Goal: Information Seeking & Learning: Learn about a topic

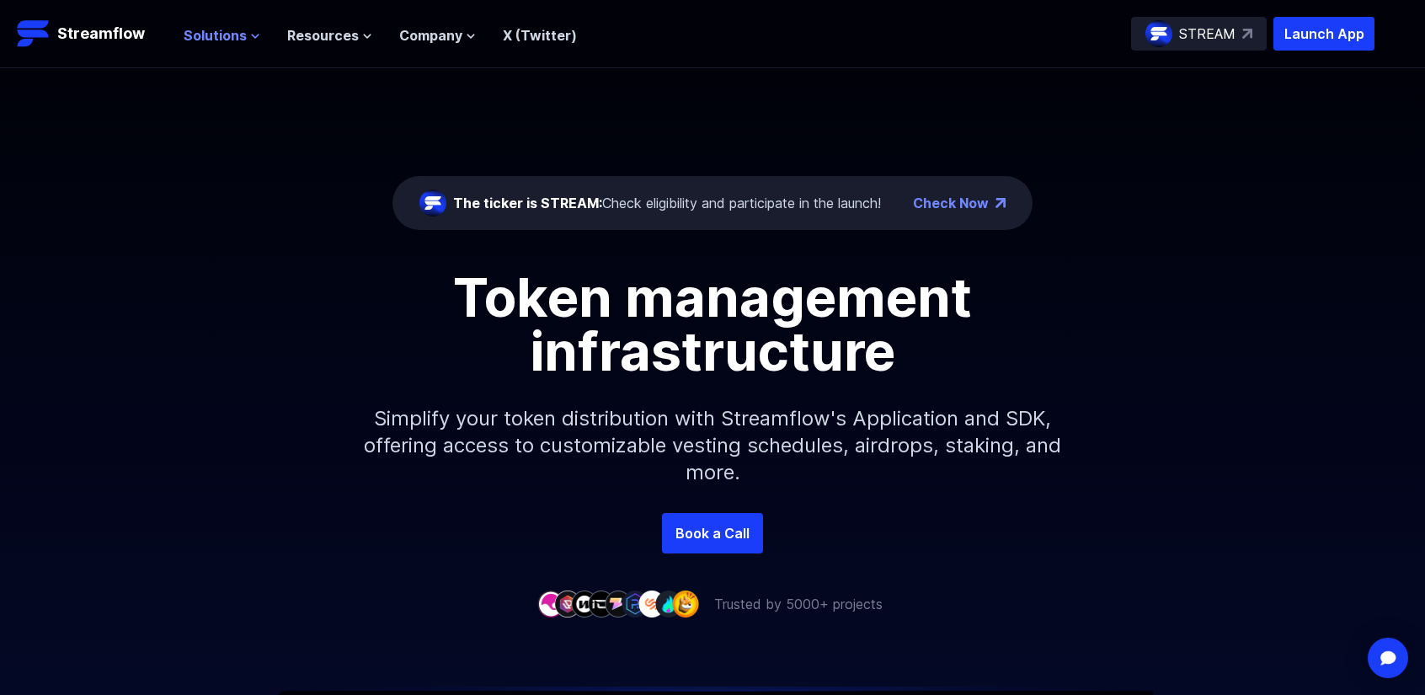
click at [201, 25] on span "Solutions" at bounding box center [215, 35] width 63 height 20
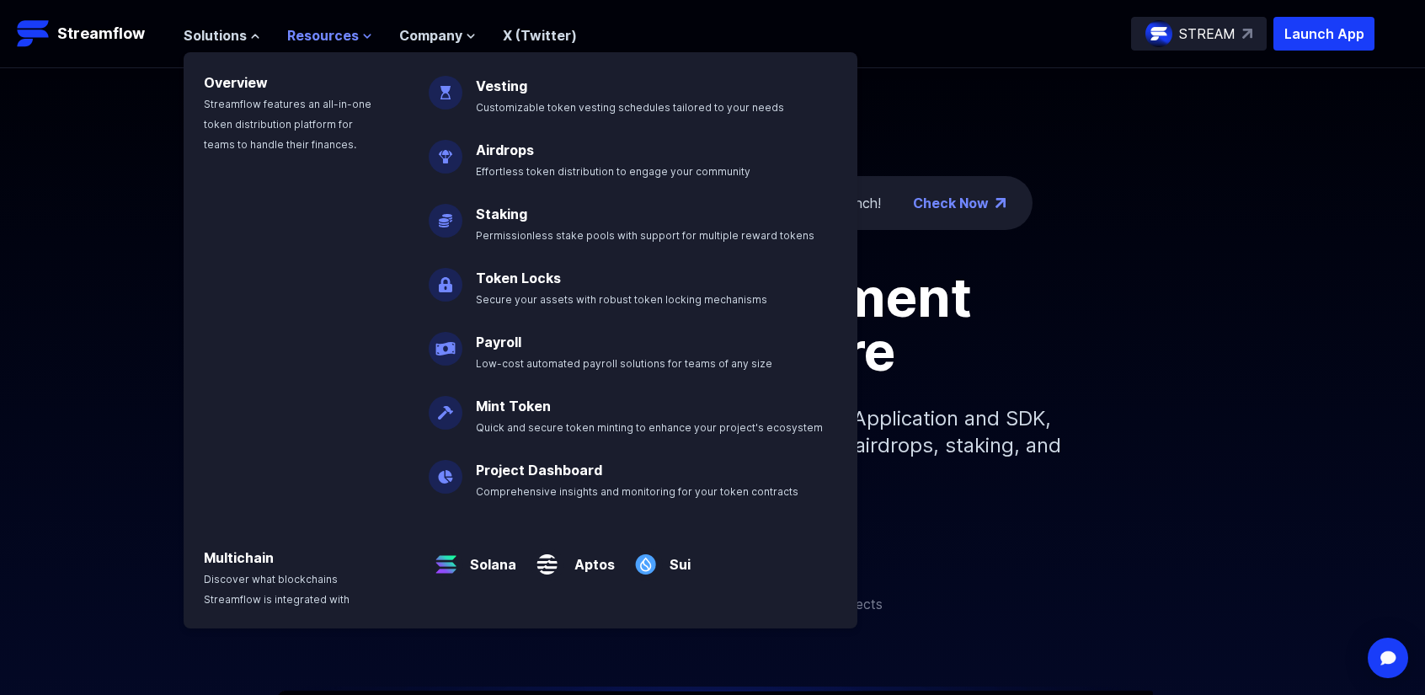
click at [328, 35] on span "Resources" at bounding box center [323, 35] width 72 height 20
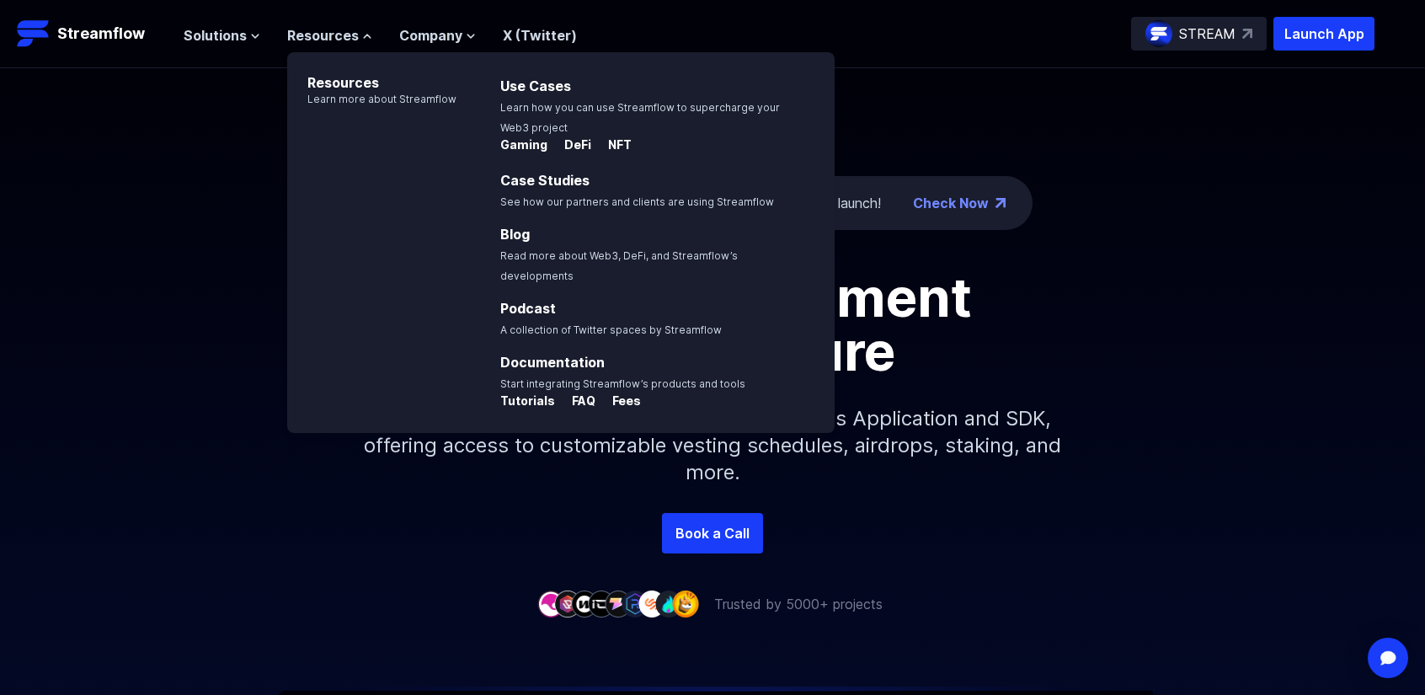
click at [1046, 19] on div "Solutions Overview Streamflow features an all-in-one token distribution platfor…" at bounding box center [779, 34] width 1191 height 34
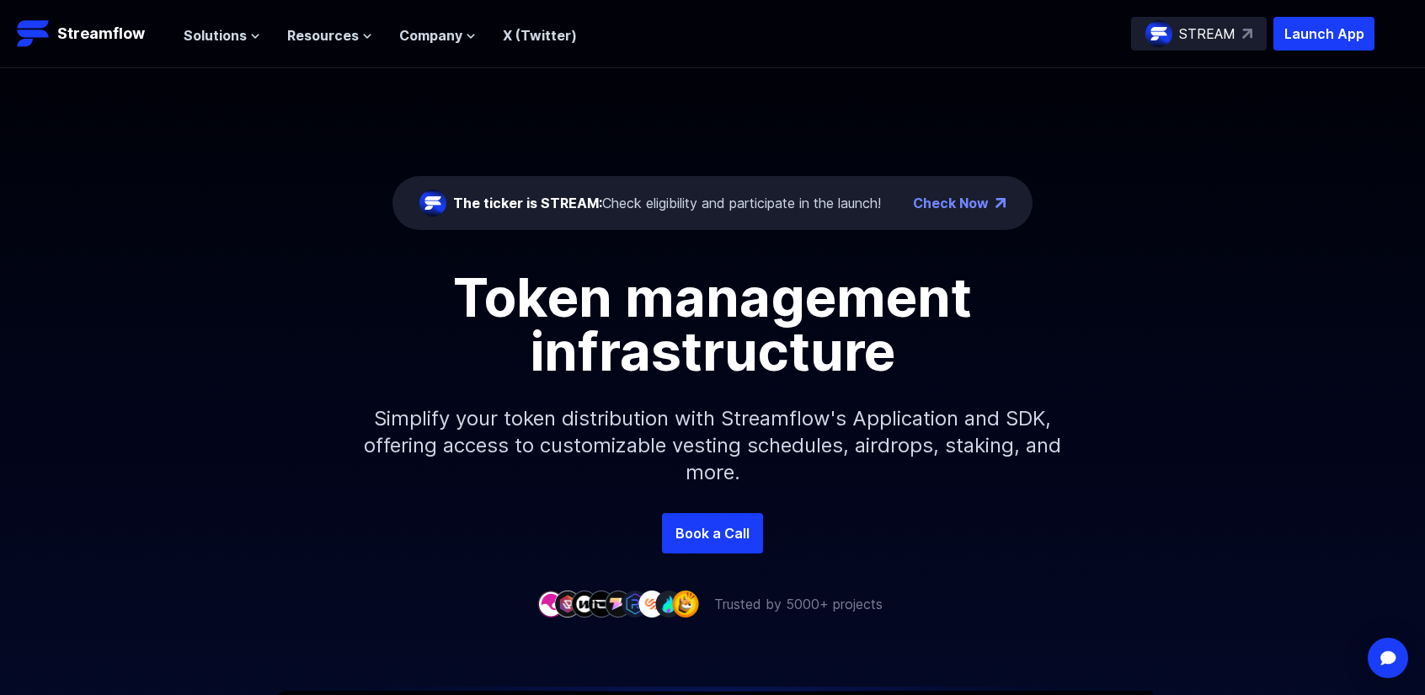
click at [952, 206] on link "Check Now" at bounding box center [951, 203] width 76 height 20
click at [433, 33] on span "Company" at bounding box center [430, 35] width 63 height 20
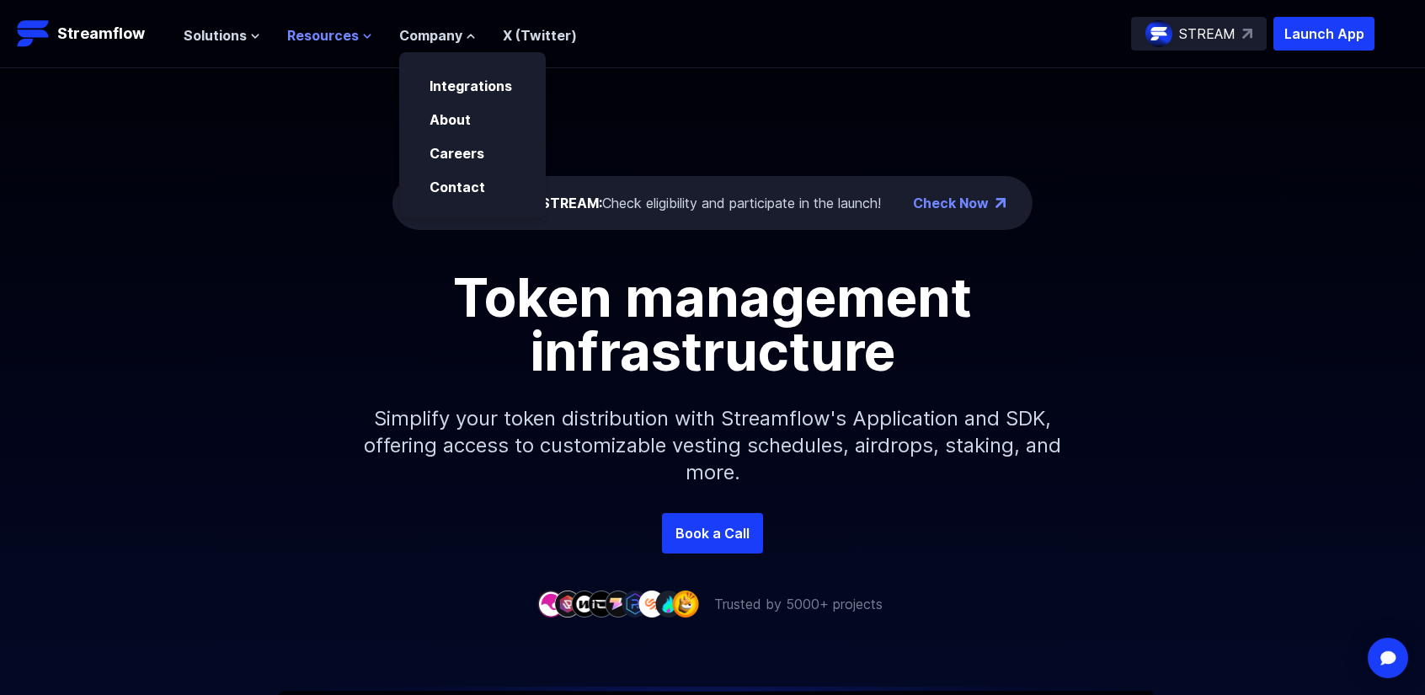
click at [337, 31] on span "Resources" at bounding box center [323, 35] width 72 height 20
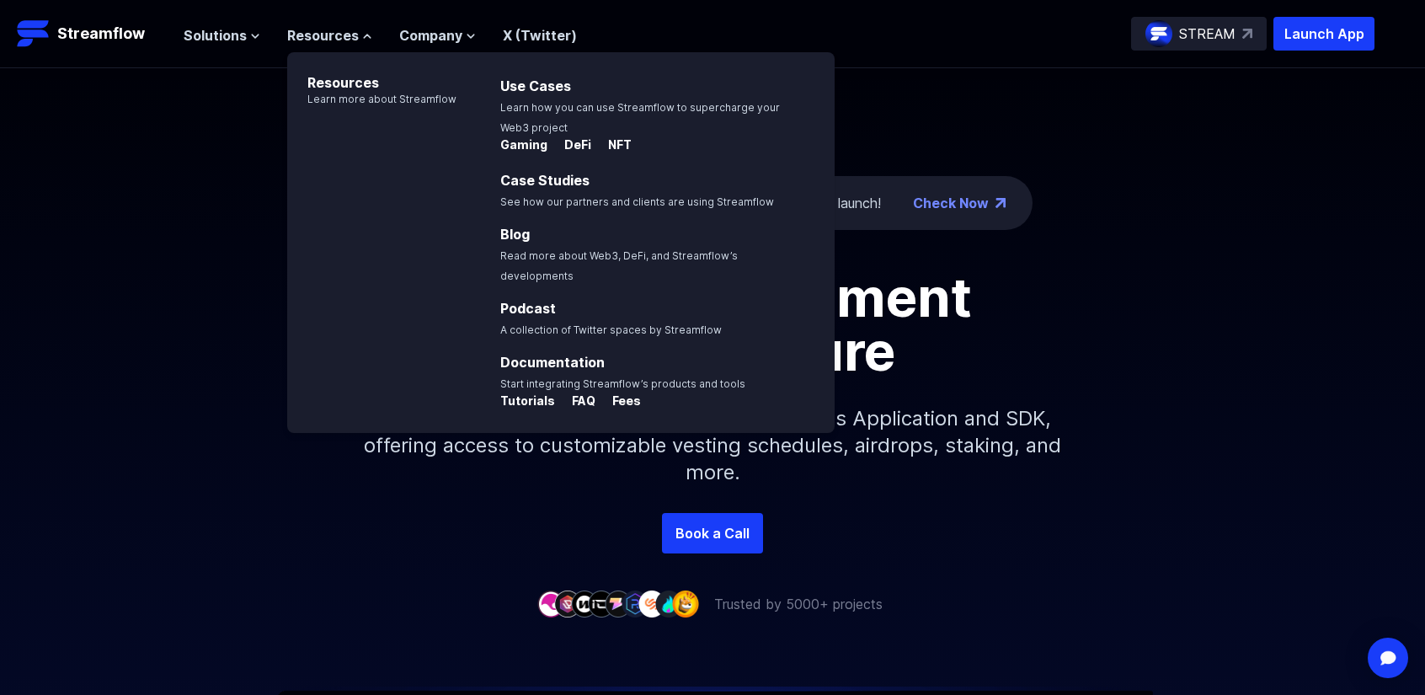
click at [281, 188] on div "The ticker is STREAM: Check eligibility and participate in the launch! Check No…" at bounding box center [712, 290] width 1425 height 445
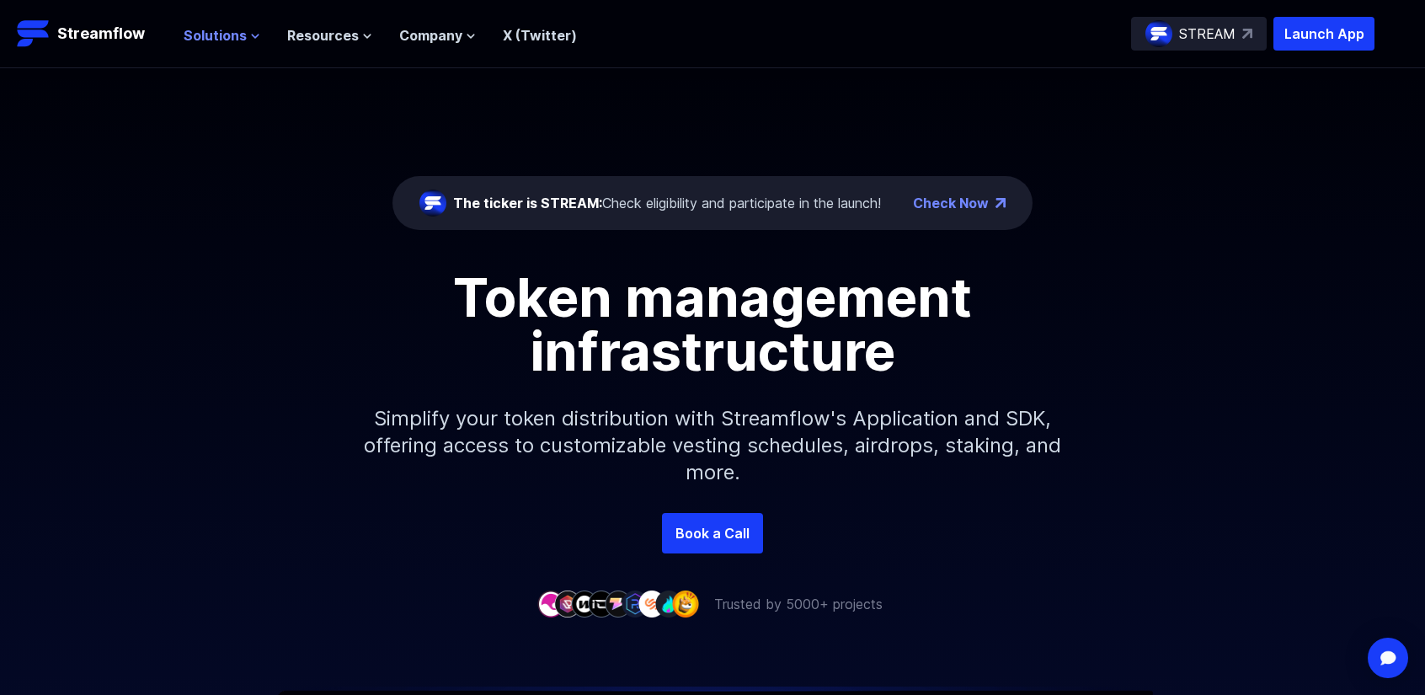
click at [206, 29] on span "Solutions" at bounding box center [215, 35] width 63 height 20
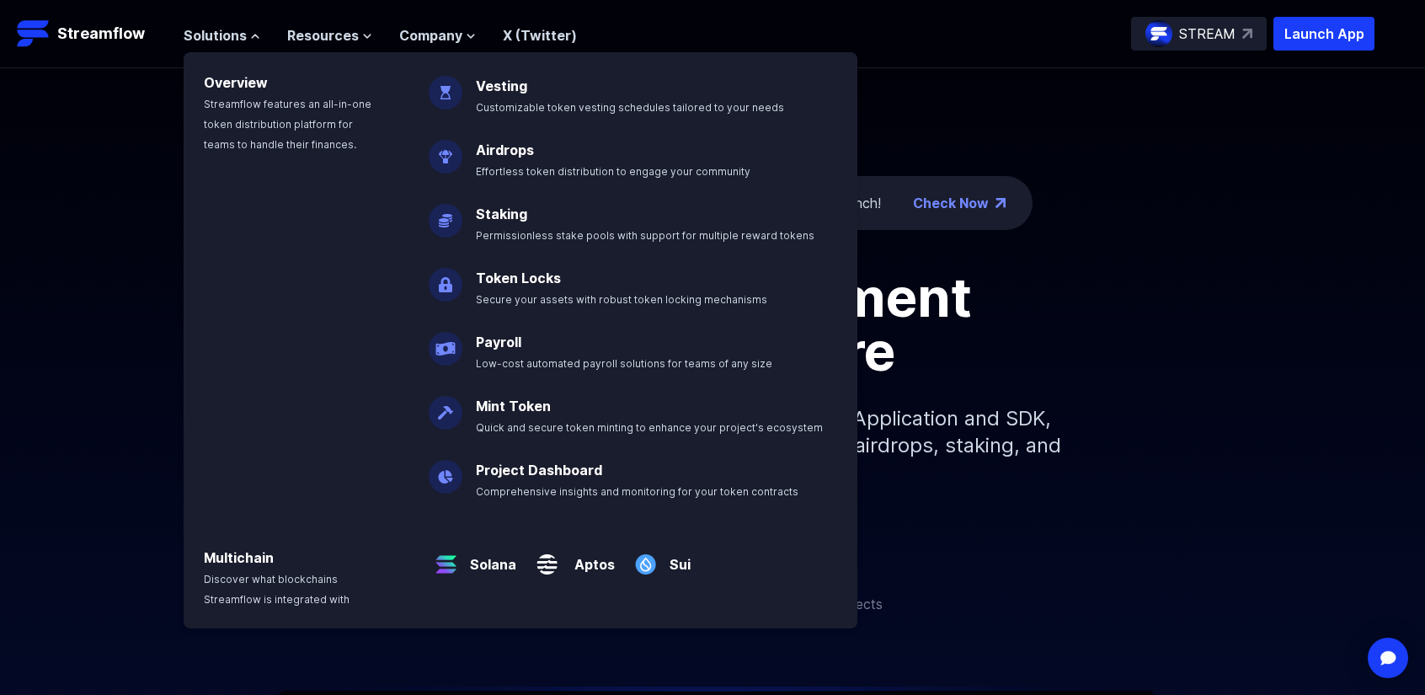
click at [1140, 245] on div "The ticker is STREAM: Check eligibility and participate in the launch! Check No…" at bounding box center [712, 290] width 1425 height 445
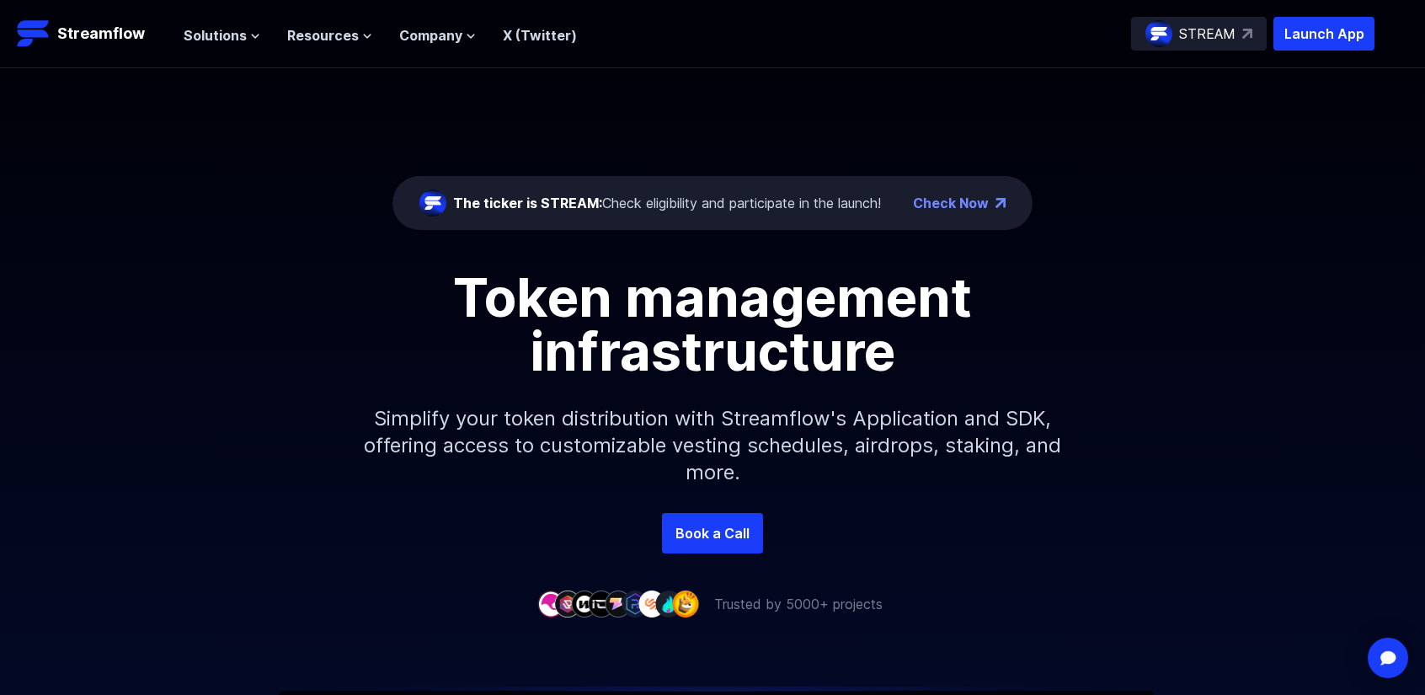
click at [1226, 29] on p "STREAM" at bounding box center [1207, 34] width 56 height 20
